Goal: Transaction & Acquisition: Purchase product/service

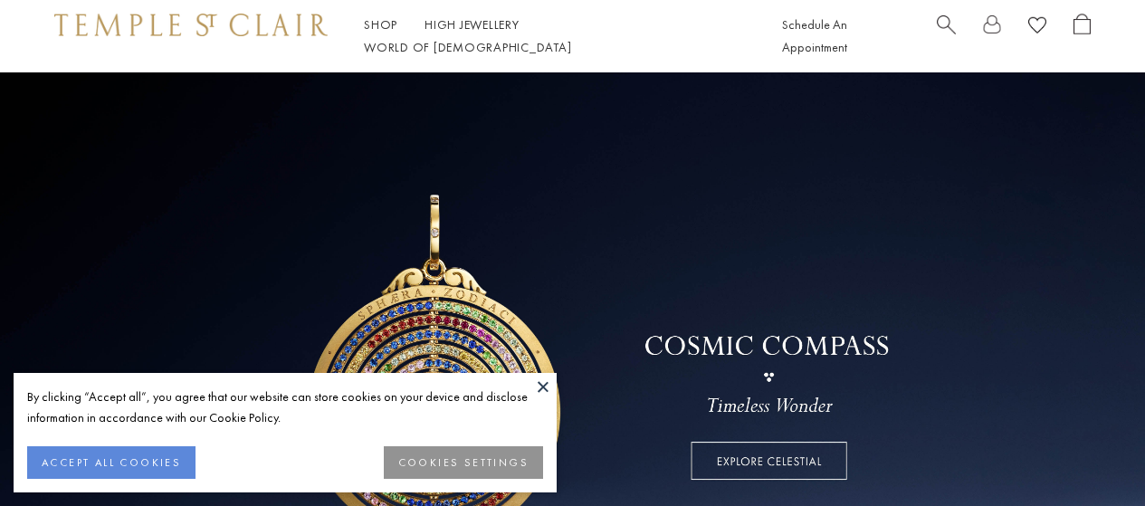
click at [943, 32] on span "Search" at bounding box center [946, 23] width 19 height 19
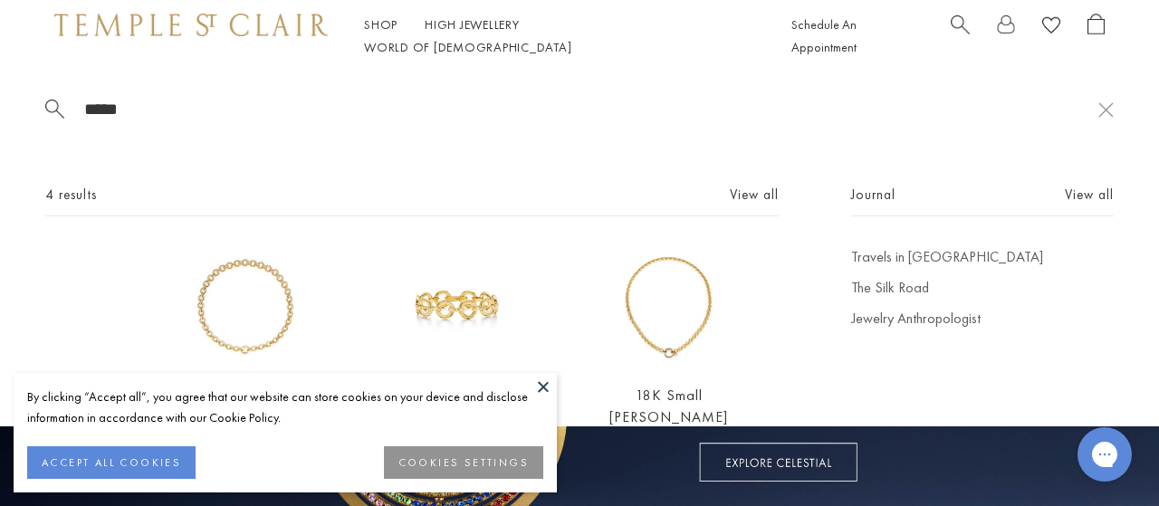
type input "****"
click at [545, 386] on button at bounding box center [543, 386] width 27 height 27
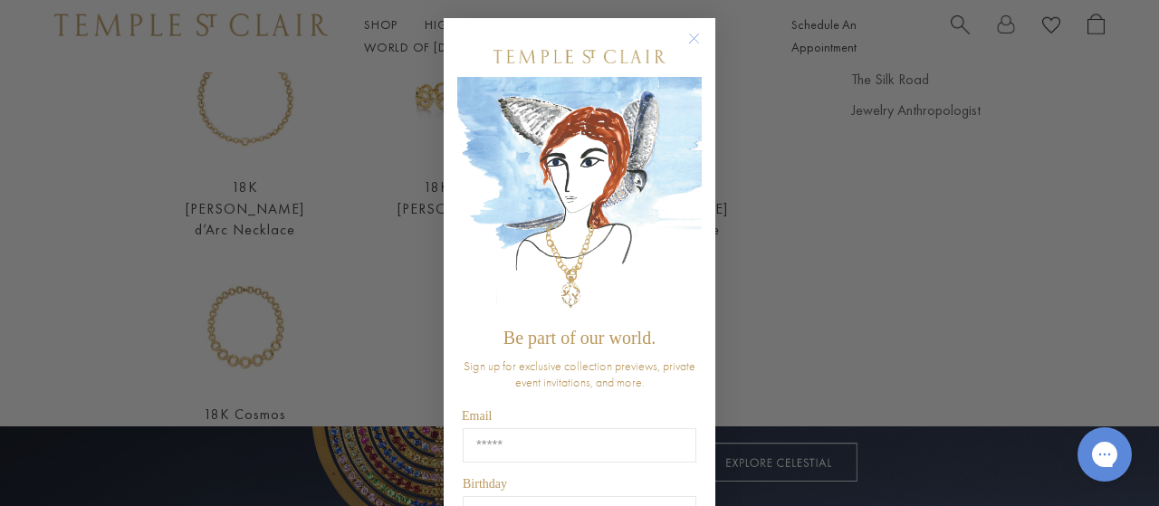
scroll to position [210, 0]
click at [686, 43] on circle "Close dialog" at bounding box center [694, 39] width 22 height 22
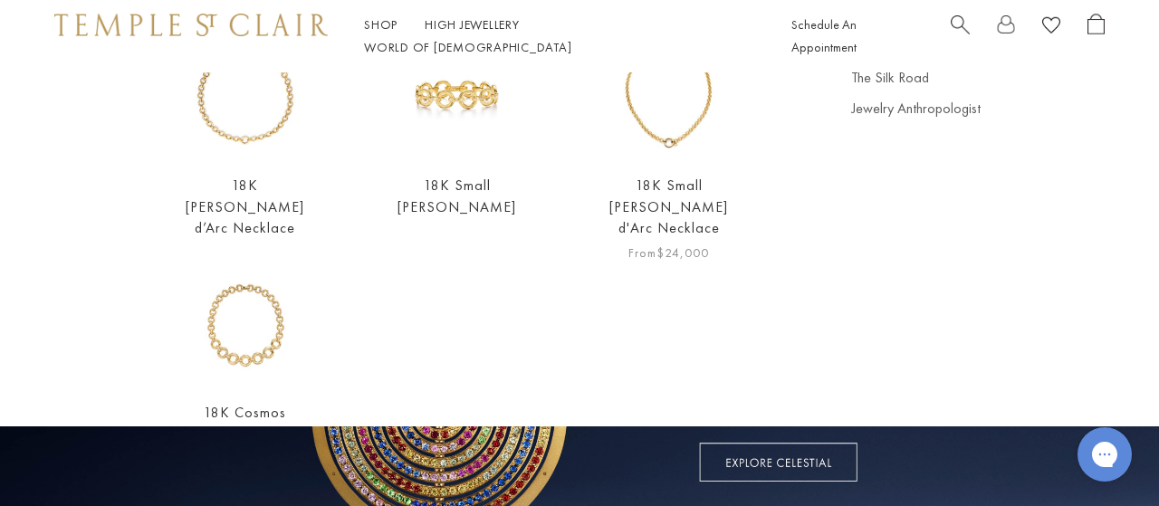
click at [663, 129] on img at bounding box center [668, 97] width 121 height 121
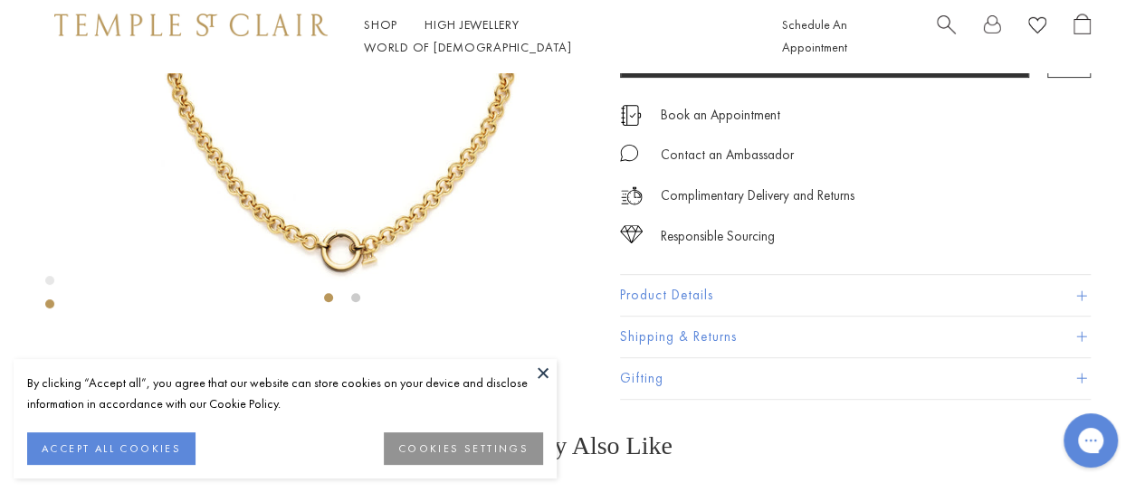
scroll to position [510, 0]
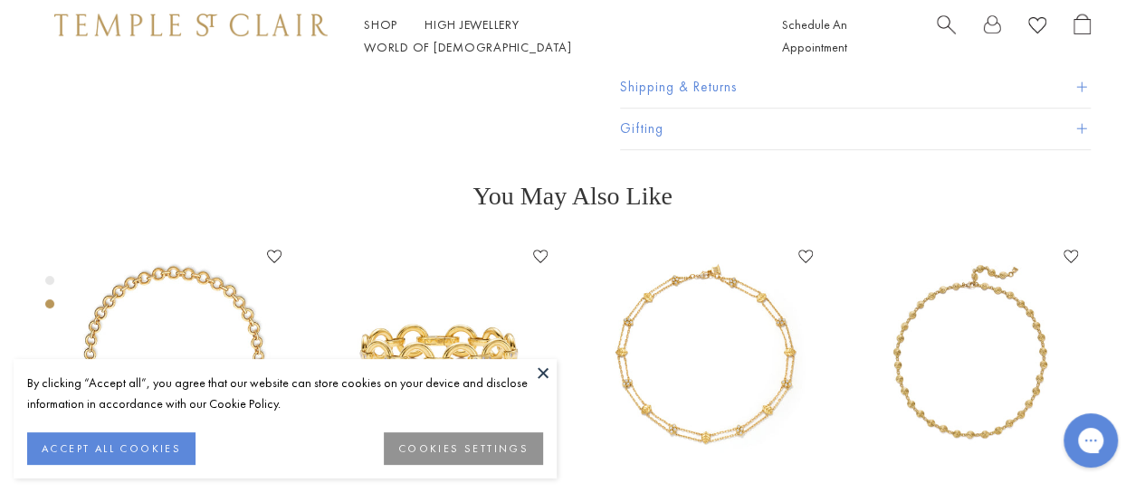
click at [685, 66] on button "Product Details" at bounding box center [855, 45] width 471 height 41
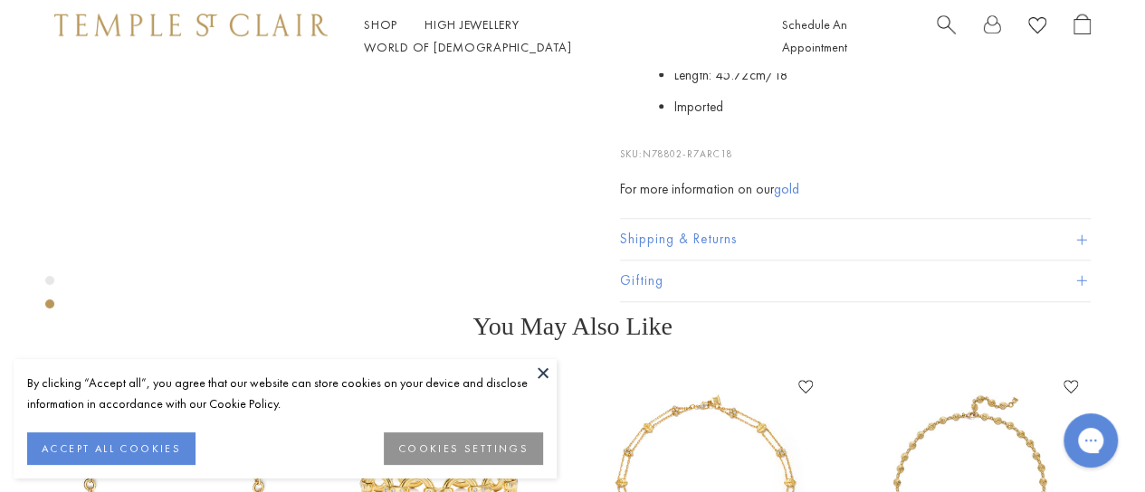
scroll to position [703, 0]
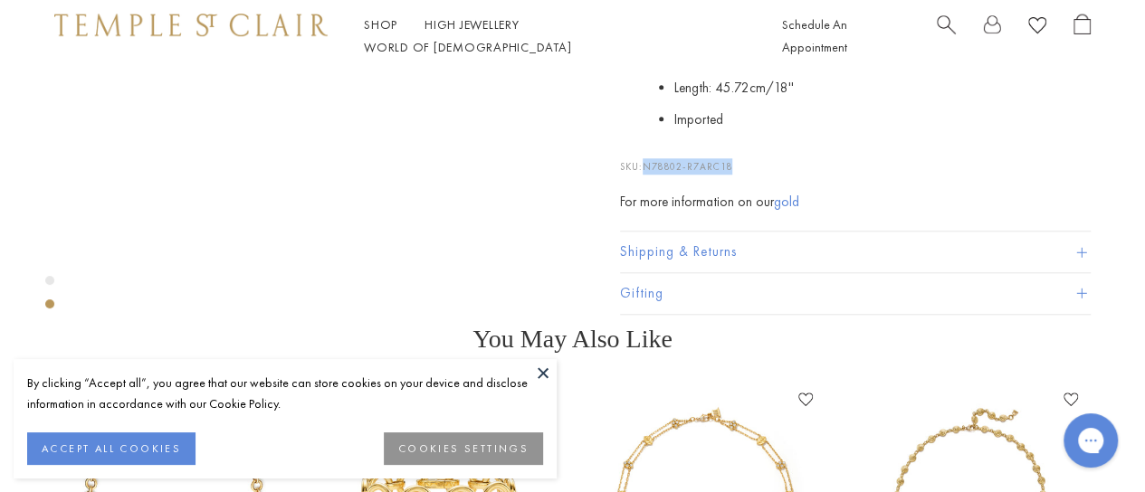
drag, startPoint x: 746, startPoint y: 224, endPoint x: 646, endPoint y: 223, distance: 99.6
click at [646, 175] on p "SKU: N78802-R7ARC18" at bounding box center [855, 157] width 471 height 34
copy span "N78802-R7ARC18"
